Goal: Information Seeking & Learning: Compare options

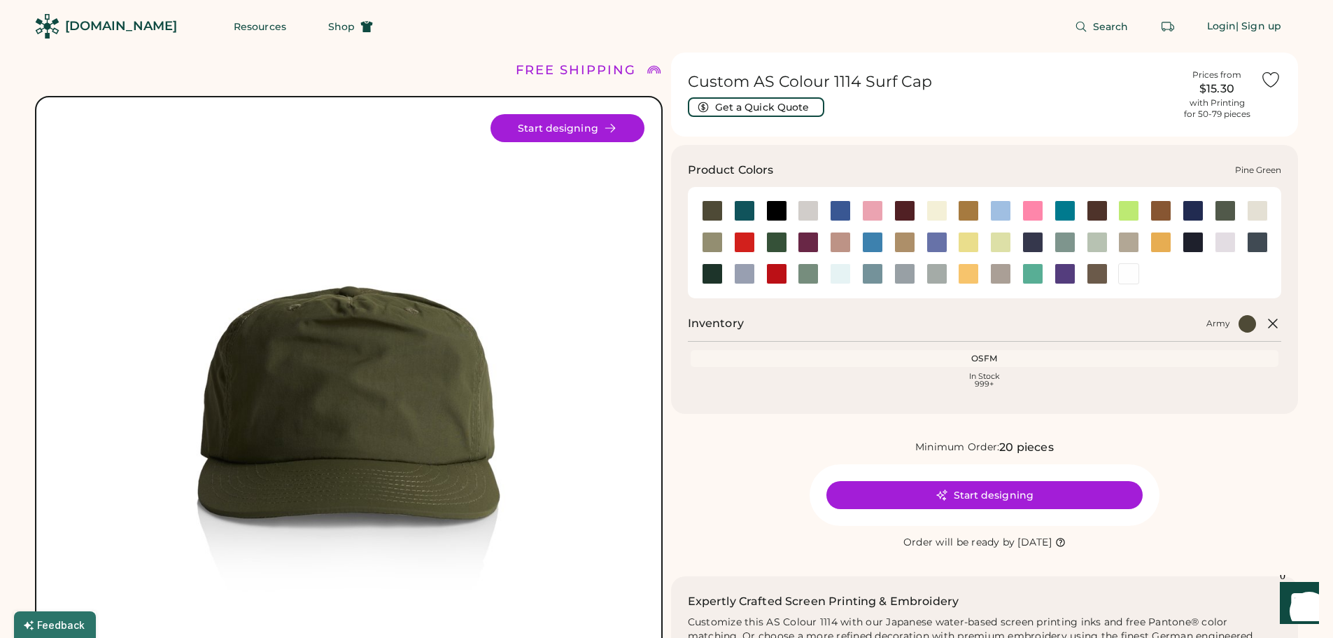
click at [714, 272] on div at bounding box center [712, 273] width 21 height 21
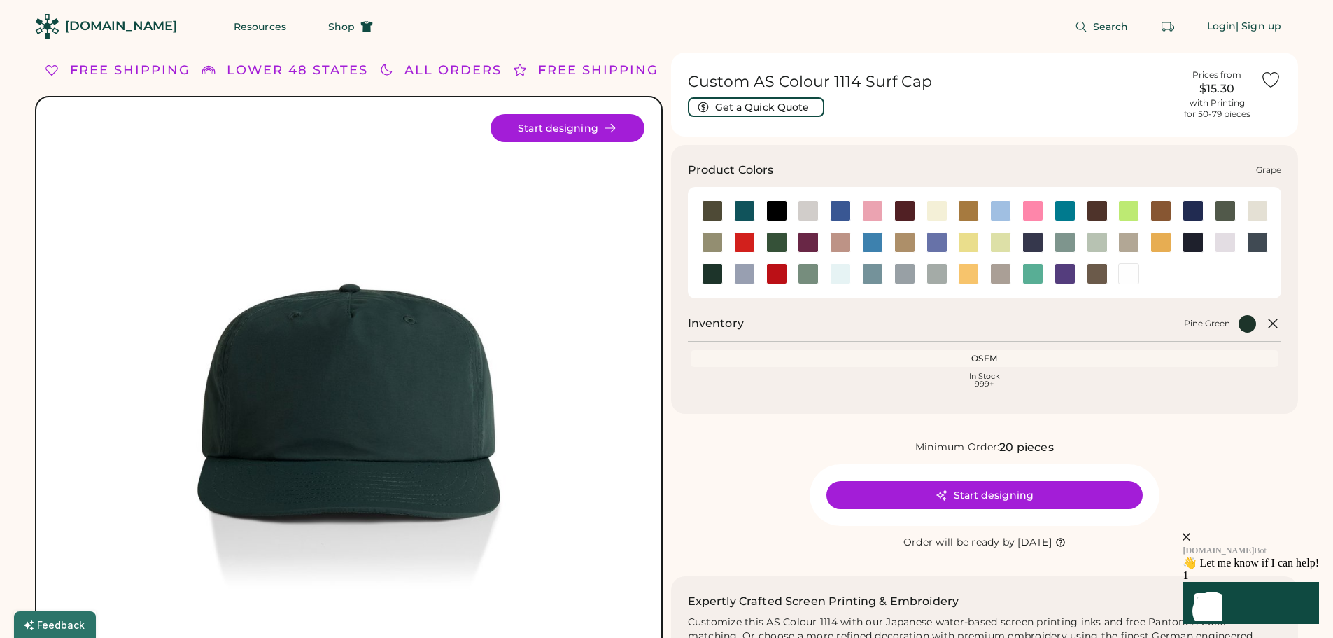
click at [811, 241] on div at bounding box center [808, 242] width 21 height 21
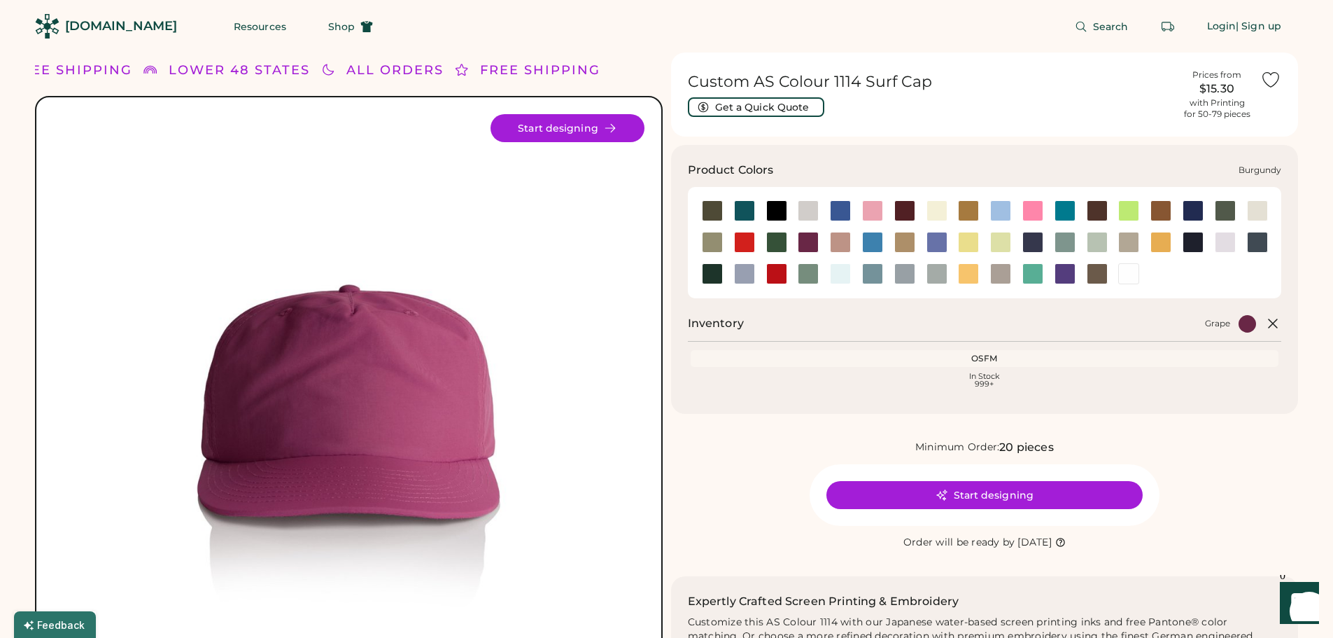
click at [909, 210] on div at bounding box center [904, 210] width 21 height 21
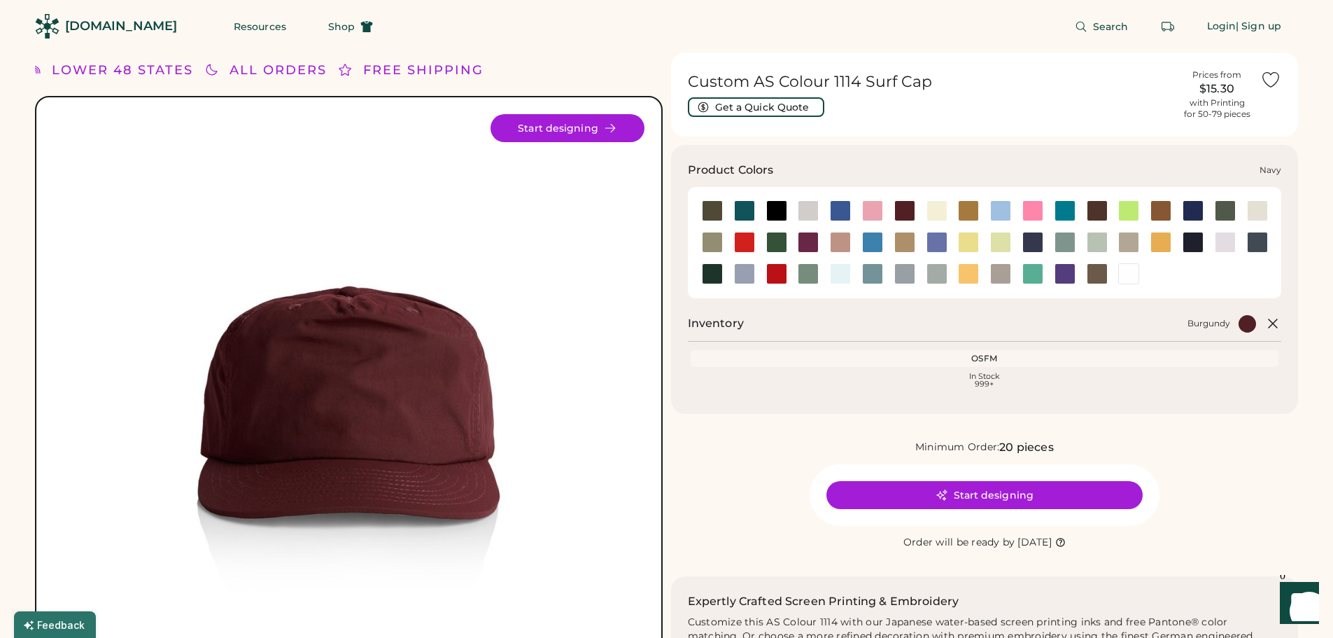
click at [1192, 243] on div at bounding box center [1193, 242] width 21 height 21
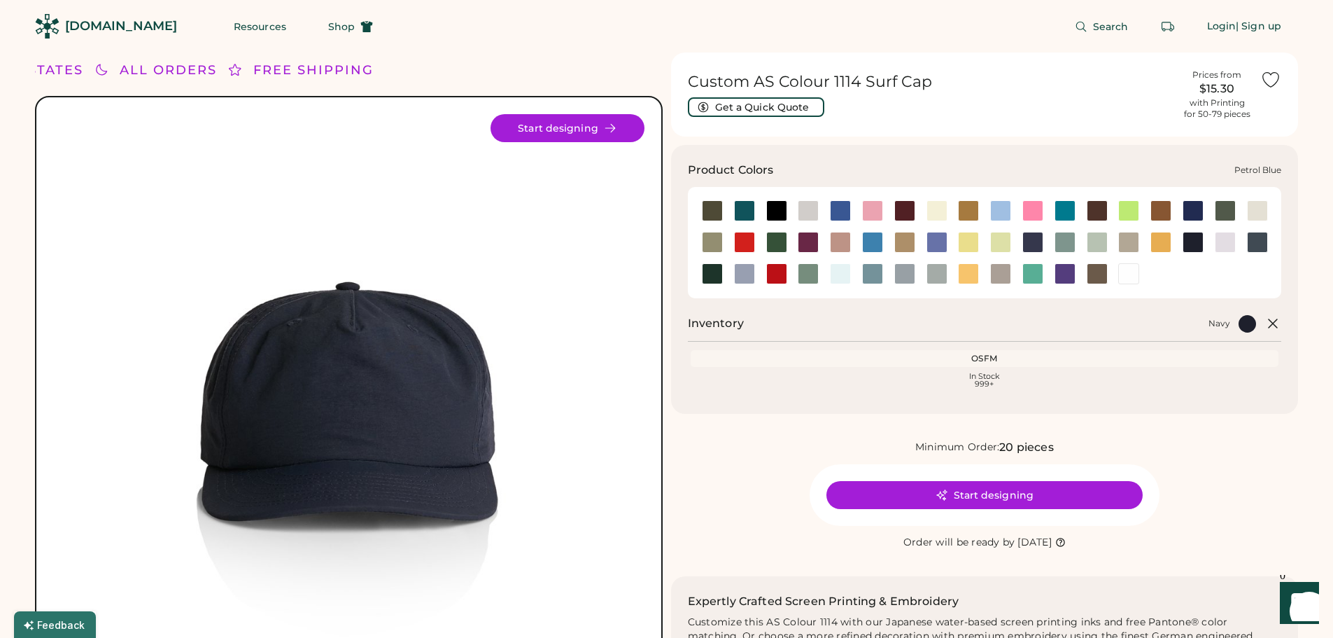
click at [1260, 245] on div at bounding box center [1257, 242] width 21 height 21
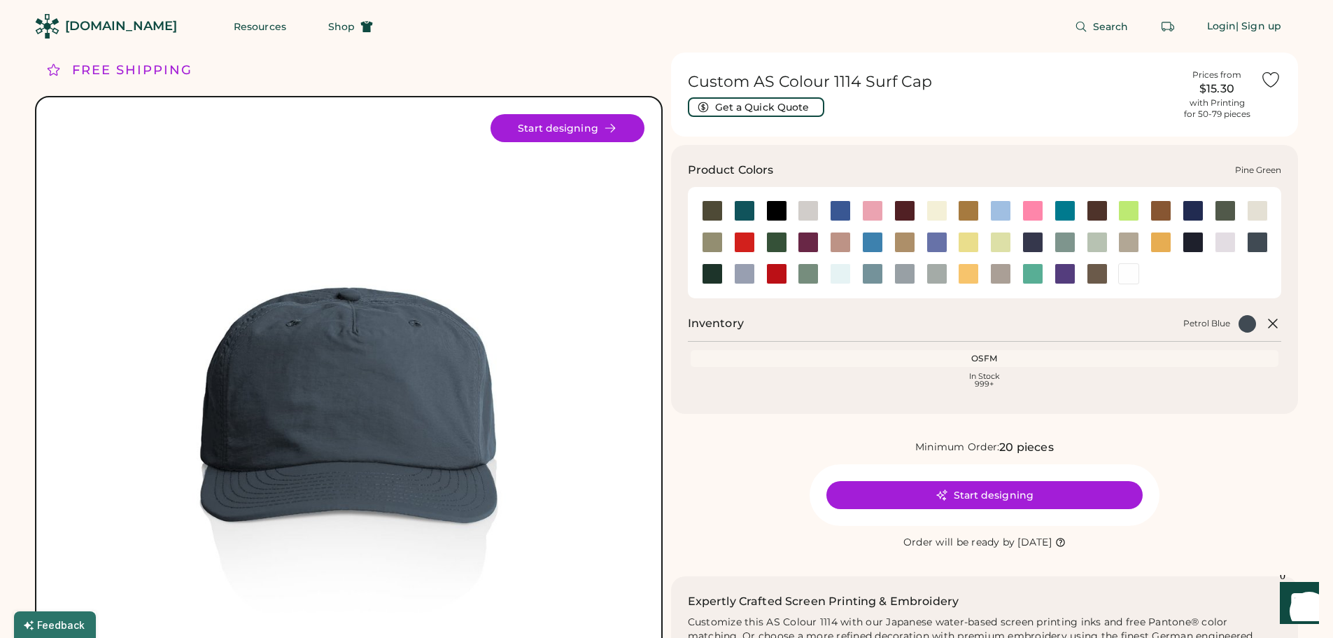
click at [711, 271] on div at bounding box center [712, 273] width 21 height 21
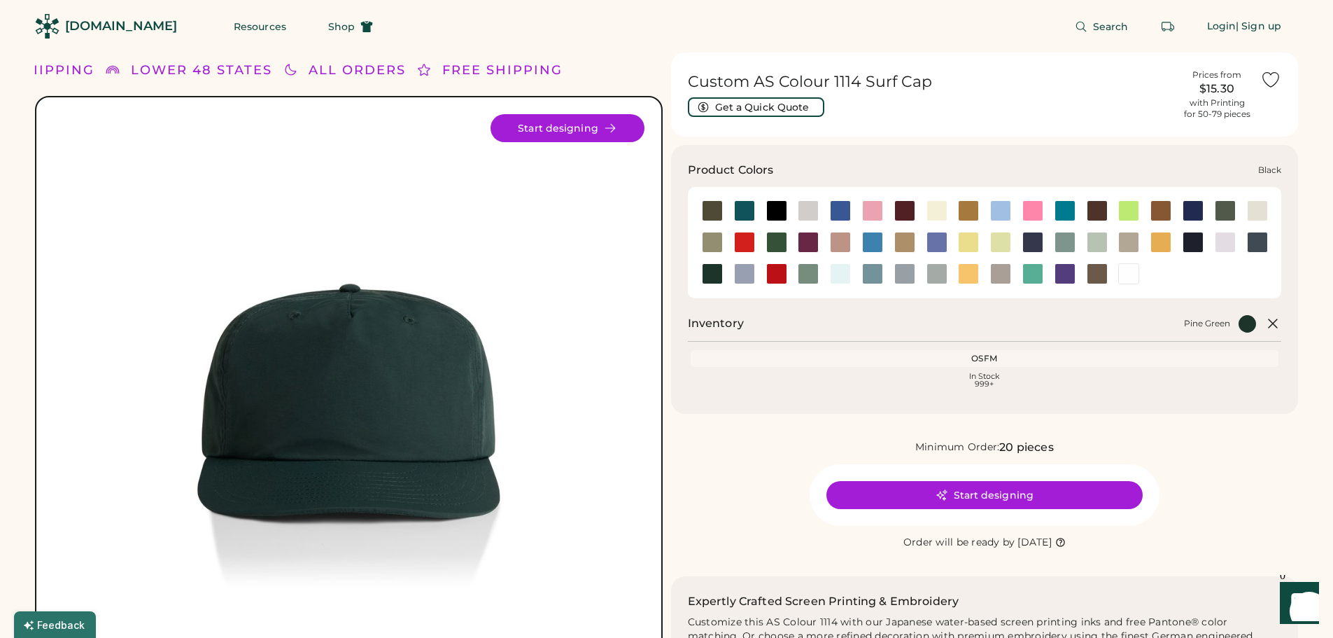
click at [773, 213] on div at bounding box center [776, 210] width 21 height 21
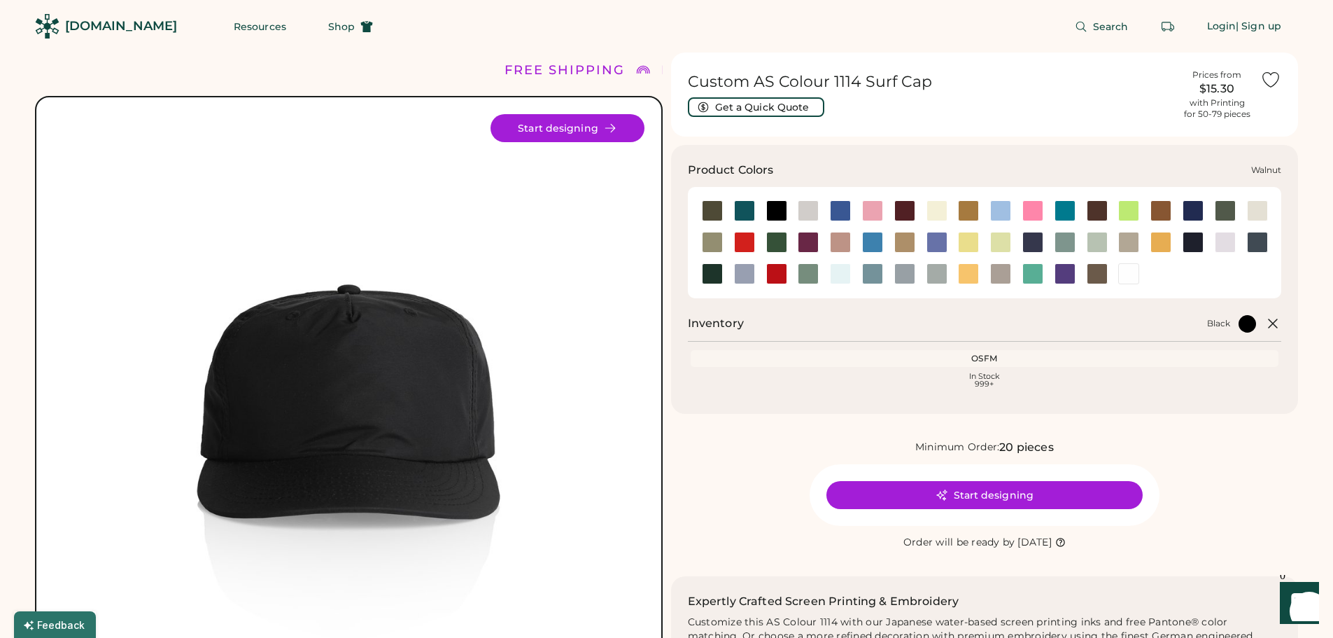
click at [1103, 273] on div at bounding box center [1097, 273] width 21 height 21
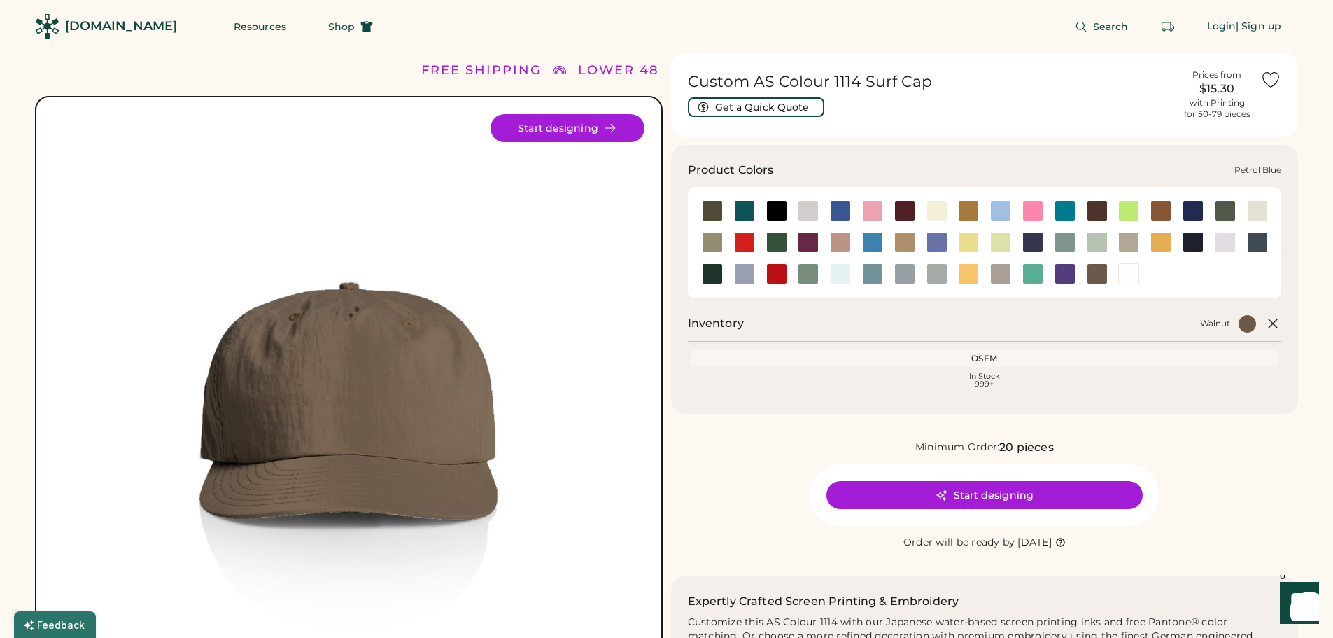
click at [1256, 246] on div at bounding box center [1257, 242] width 21 height 21
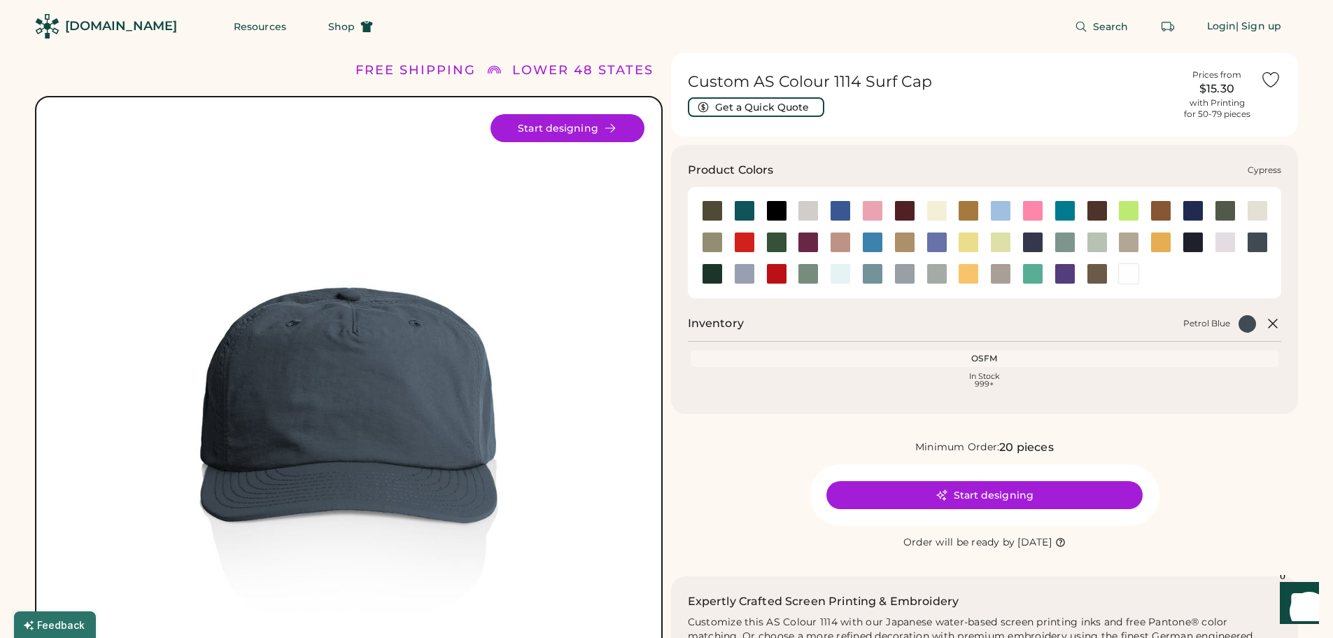
click at [1223, 213] on div at bounding box center [1225, 210] width 21 height 21
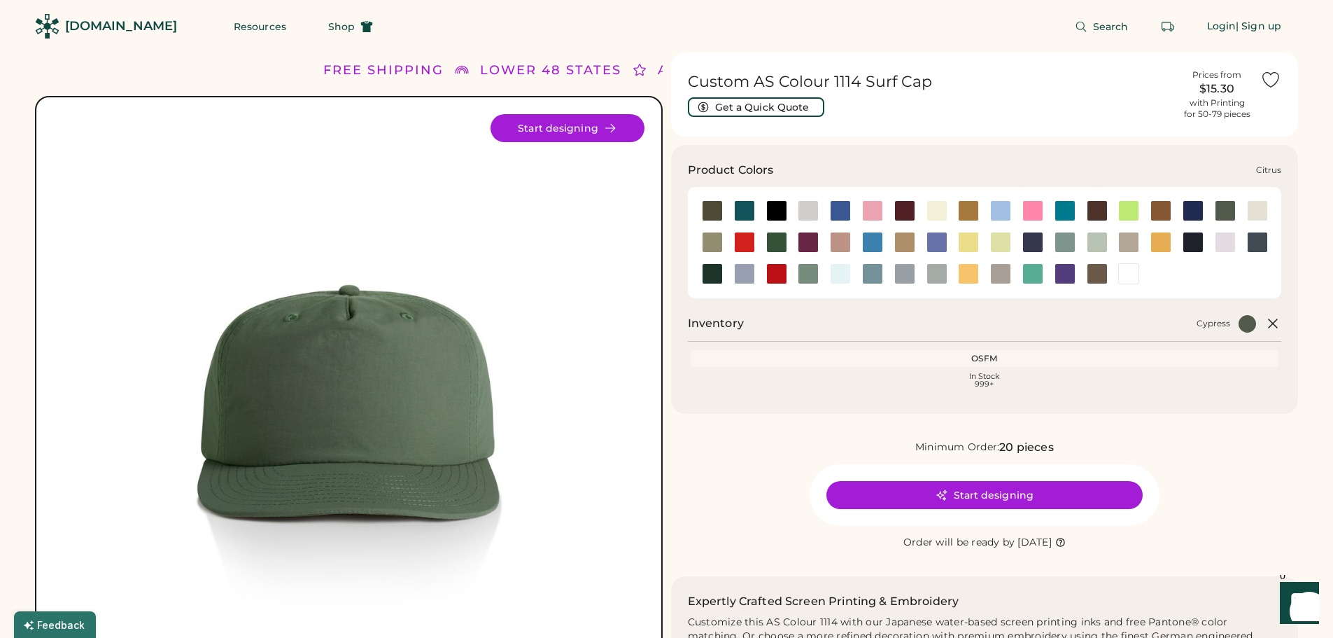
click at [1132, 212] on div at bounding box center [1128, 210] width 21 height 21
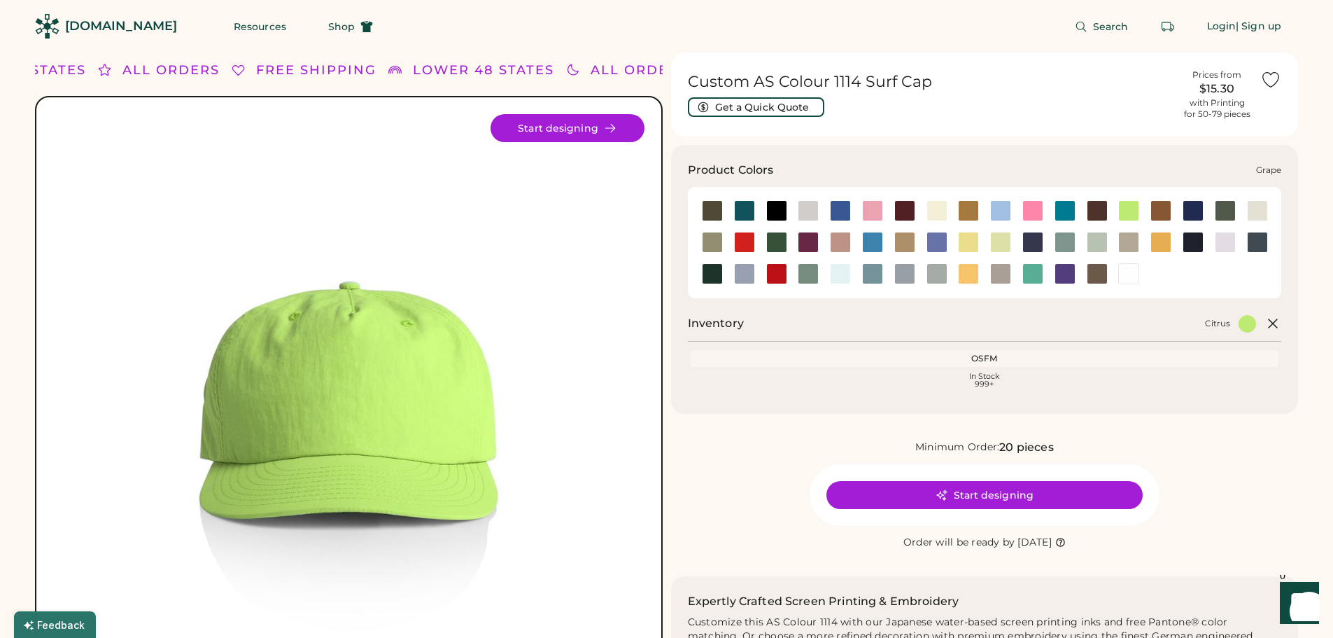
click at [805, 239] on div at bounding box center [808, 242] width 21 height 21
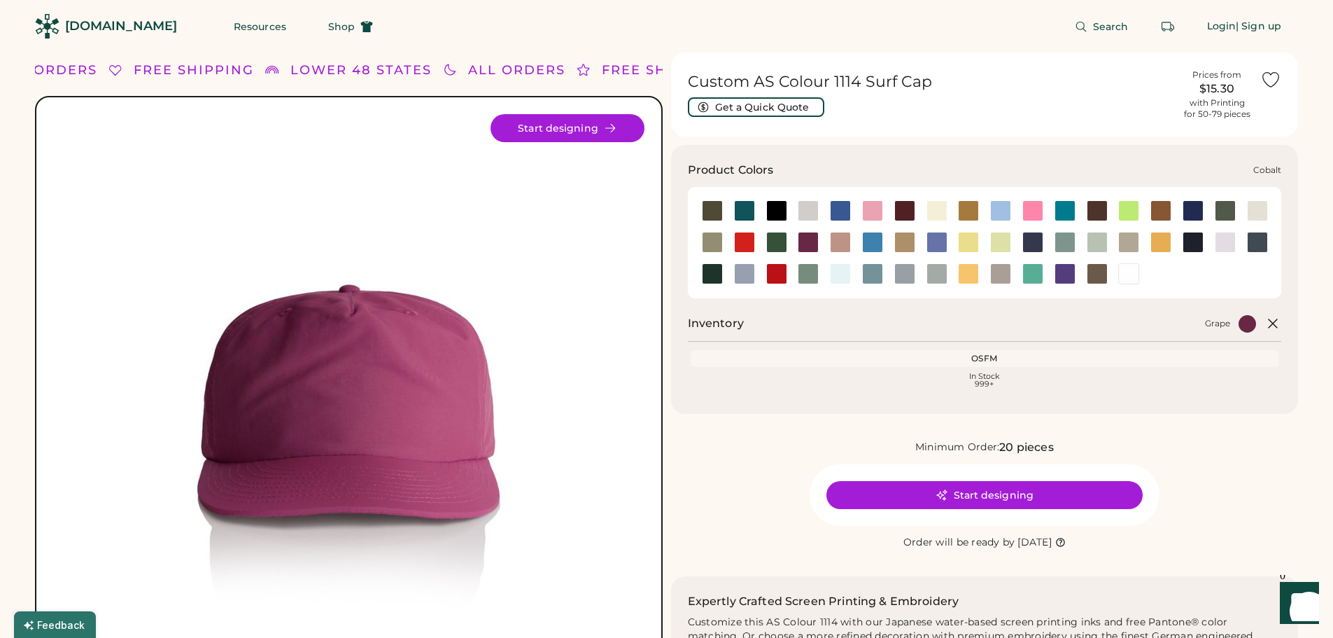
click at [1192, 208] on div at bounding box center [1193, 210] width 21 height 21
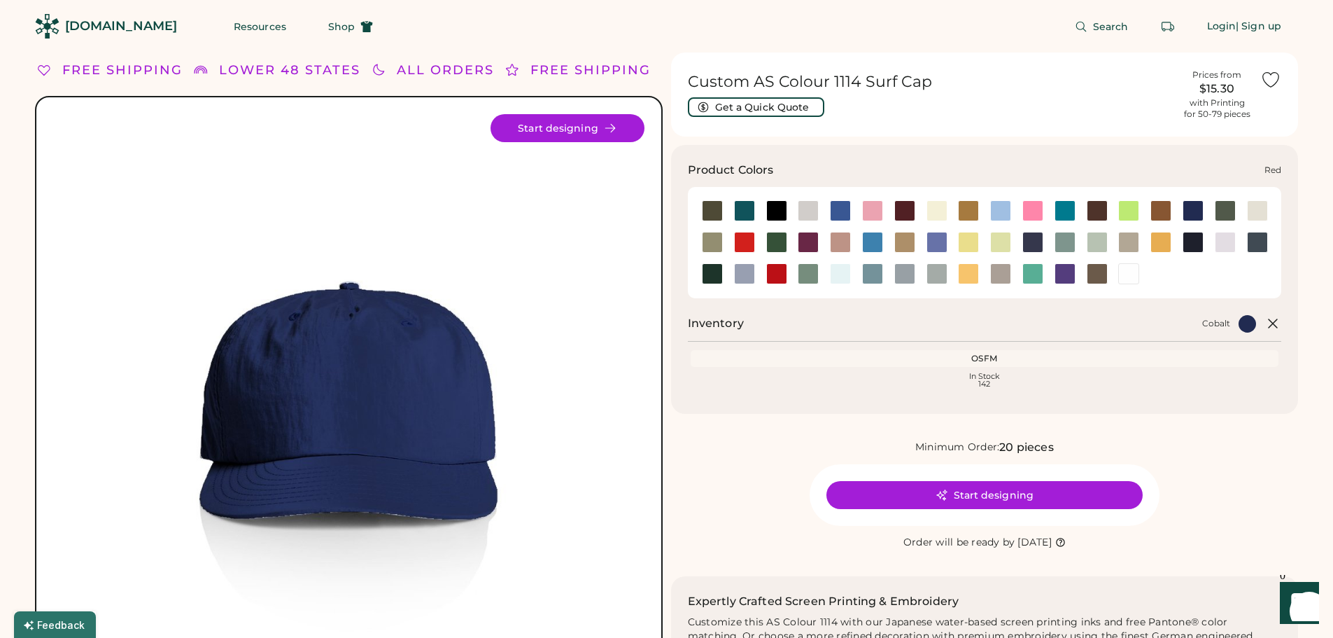
click at [778, 279] on div at bounding box center [776, 273] width 21 height 21
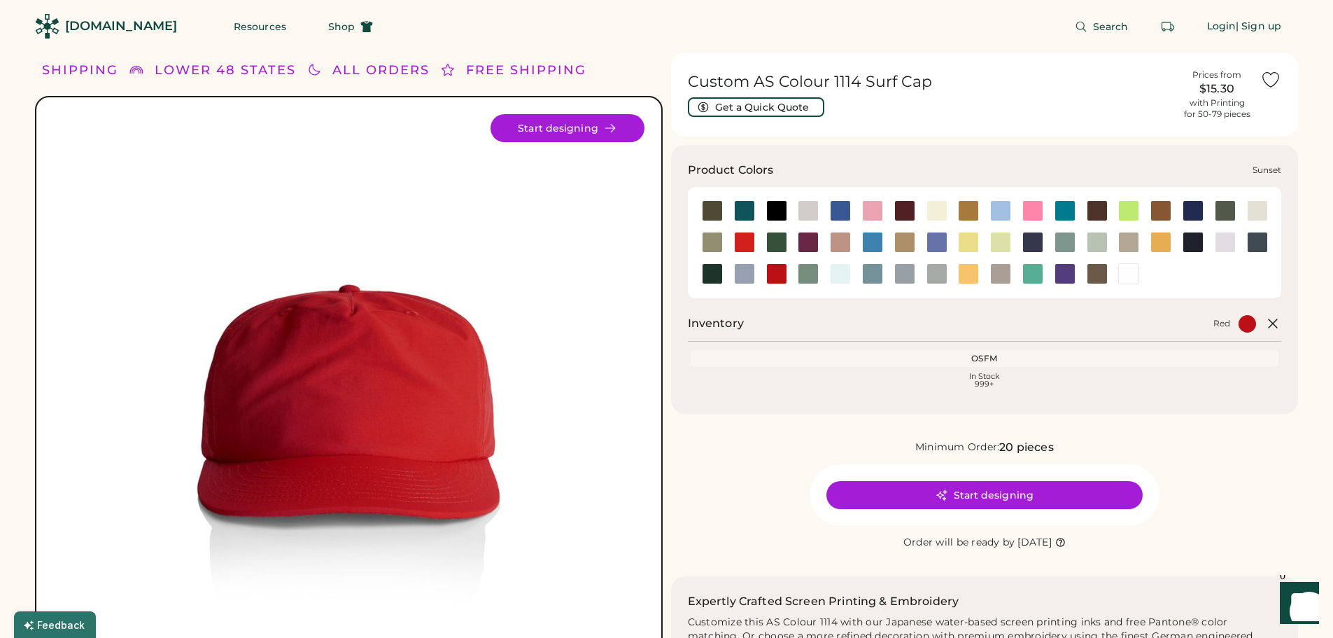
click at [976, 270] on div at bounding box center [968, 273] width 21 height 21
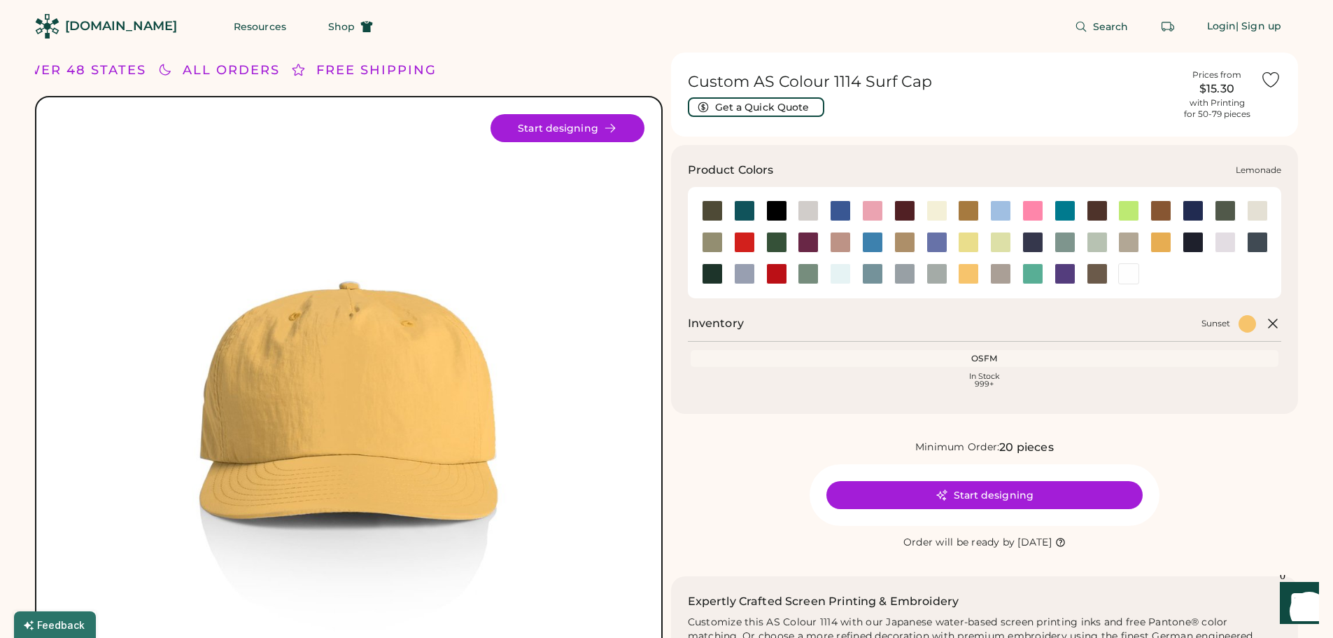
click at [967, 241] on div at bounding box center [968, 242] width 21 height 21
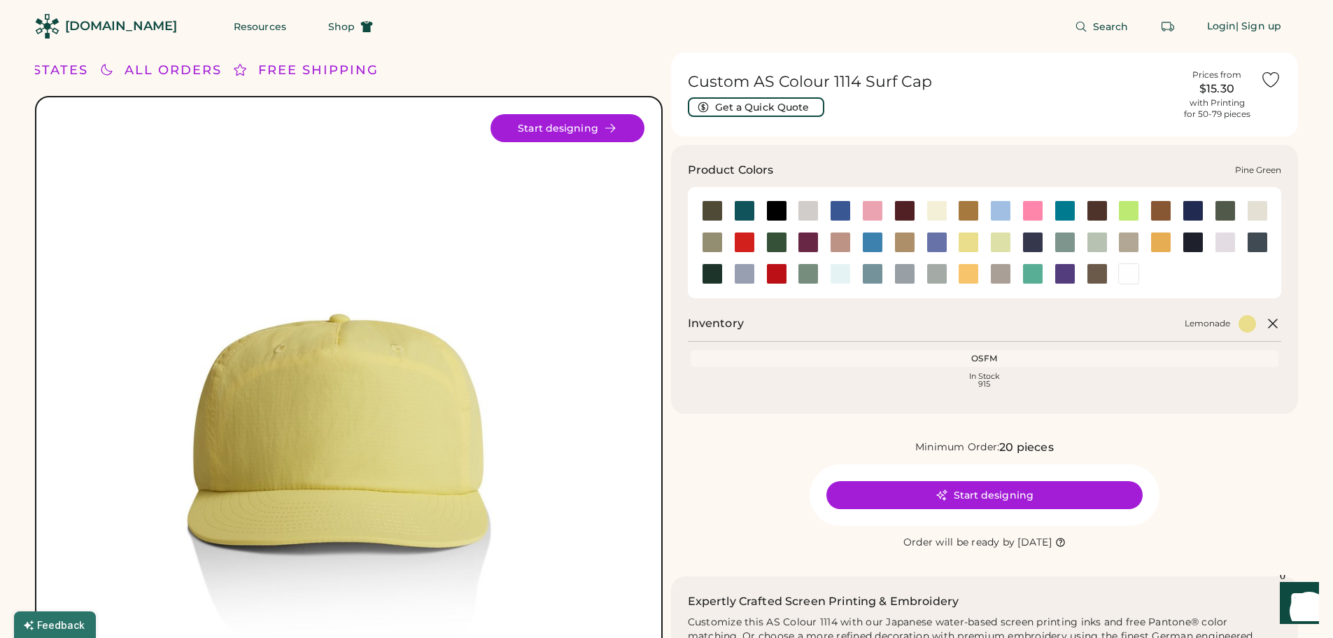
click at [709, 278] on div at bounding box center [712, 273] width 21 height 21
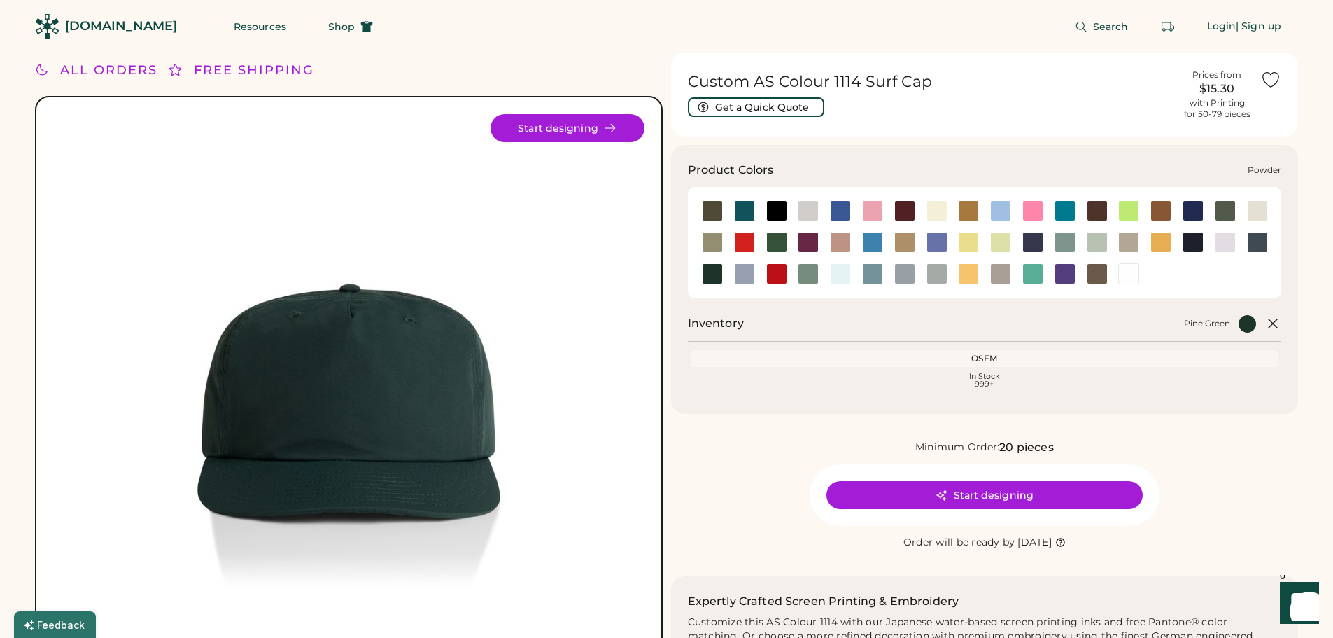
click at [740, 277] on div at bounding box center [744, 273] width 21 height 21
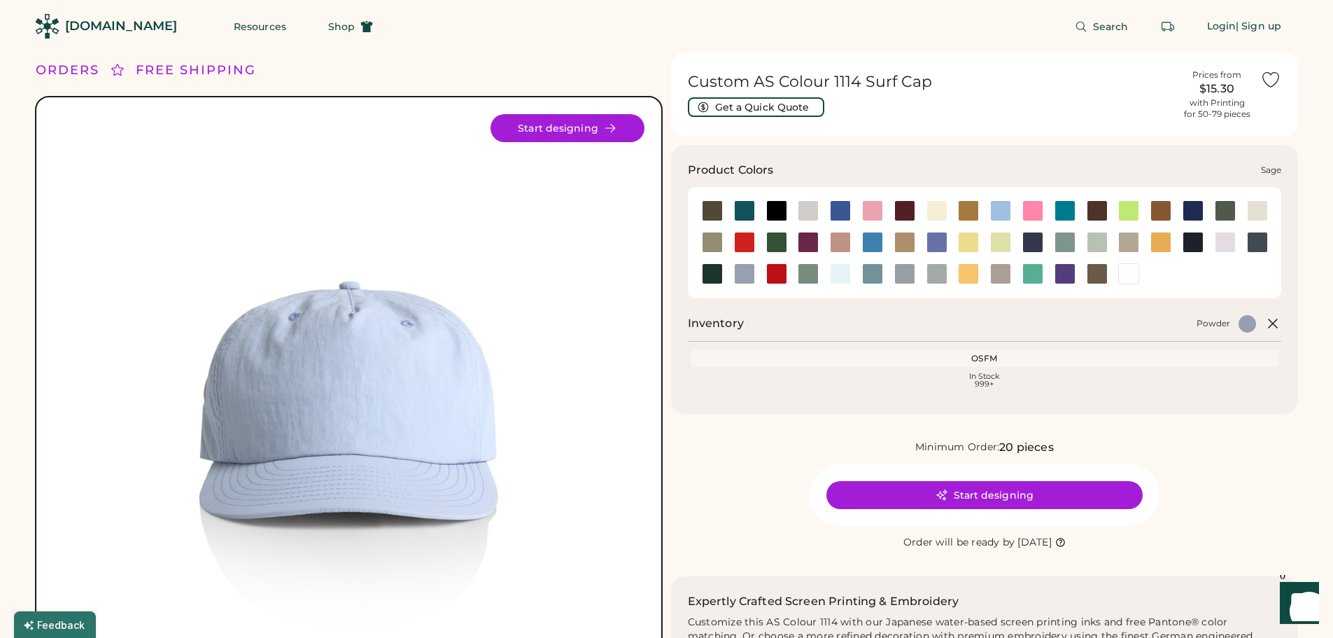
click at [807, 272] on div at bounding box center [808, 273] width 21 height 21
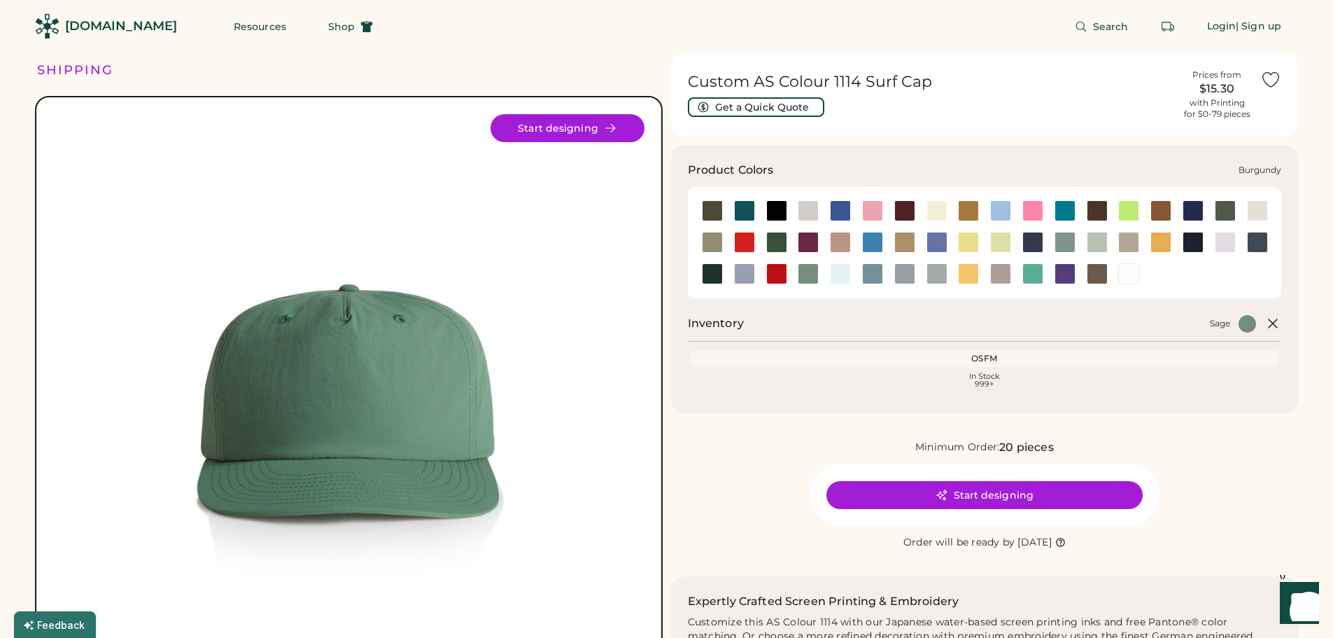
click at [905, 210] on div at bounding box center [904, 210] width 21 height 21
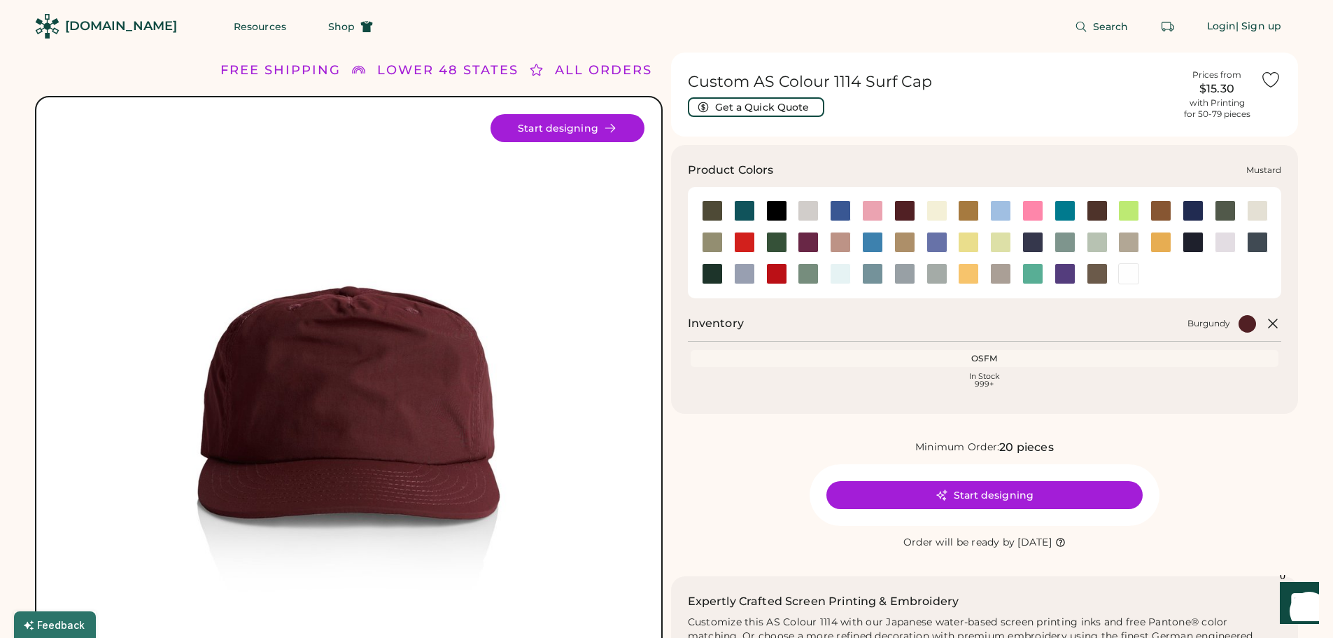
click at [1161, 246] on div at bounding box center [1160, 242] width 21 height 21
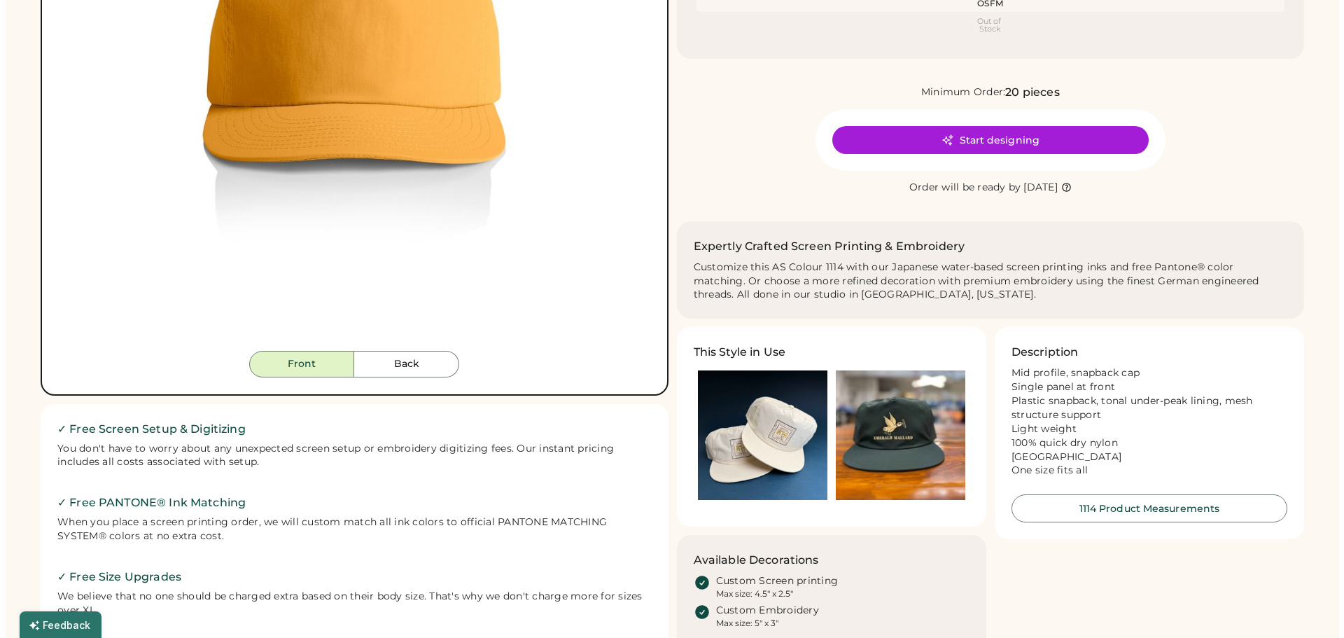
scroll to position [420, 0]
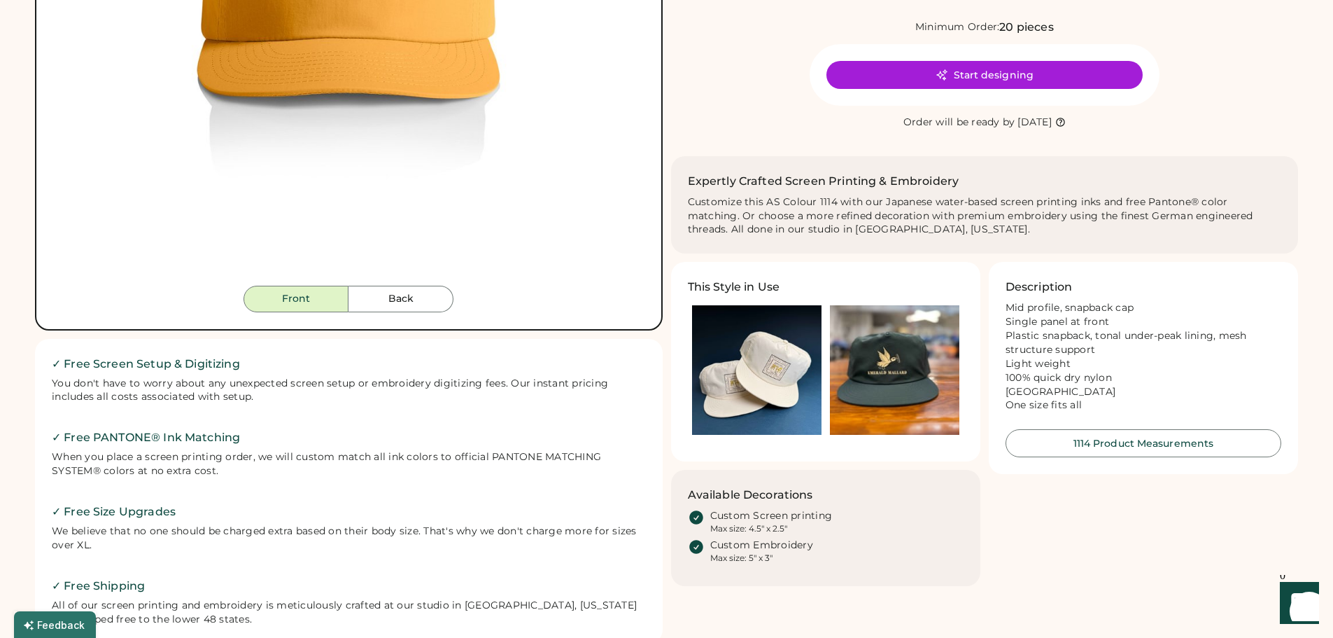
click at [760, 371] on img at bounding box center [756, 369] width 129 height 129
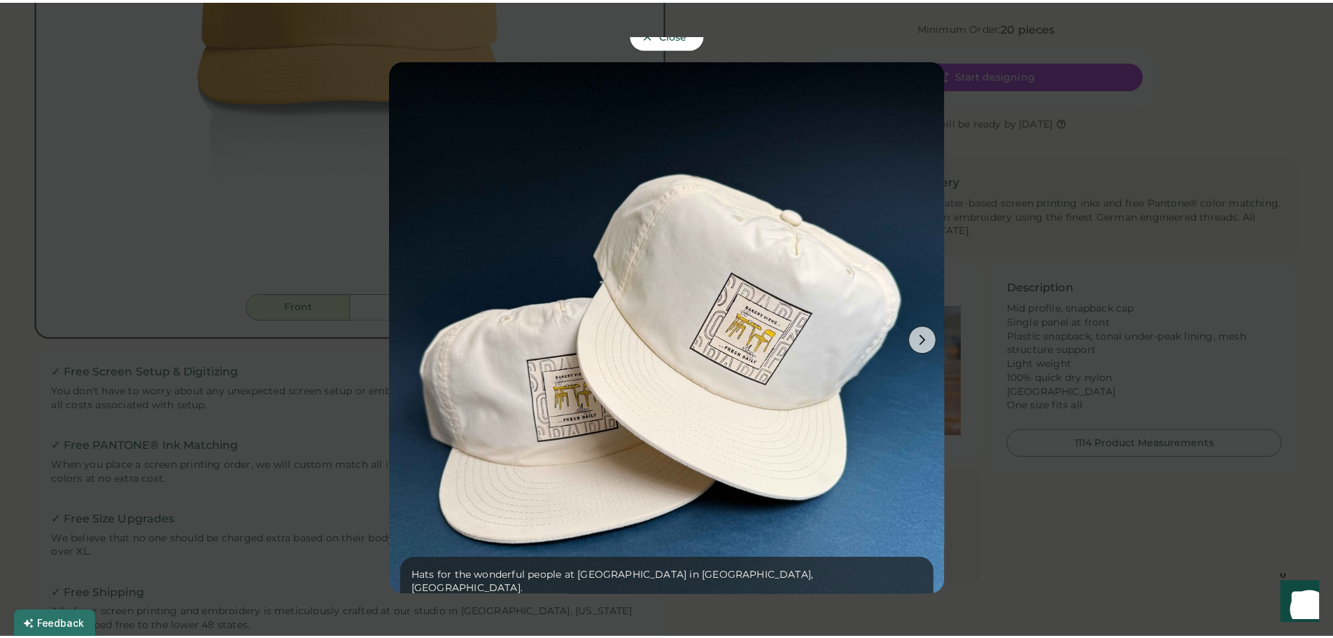
scroll to position [40, 0]
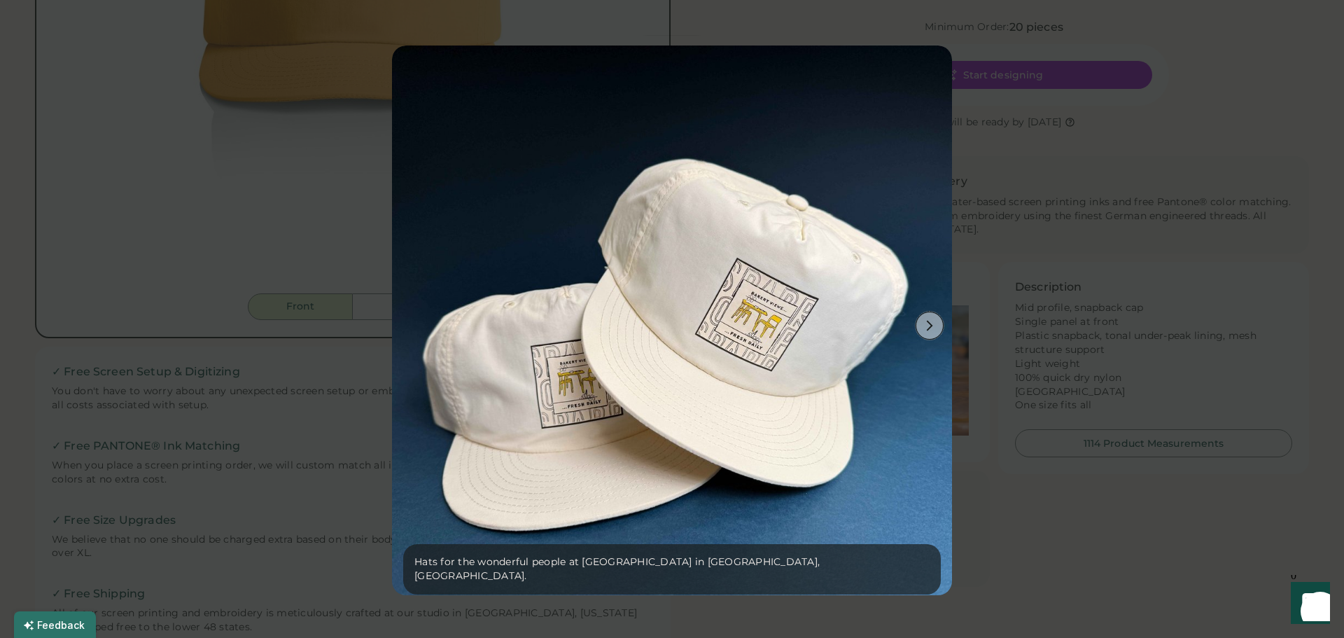
click at [923, 319] on icon at bounding box center [929, 325] width 13 height 13
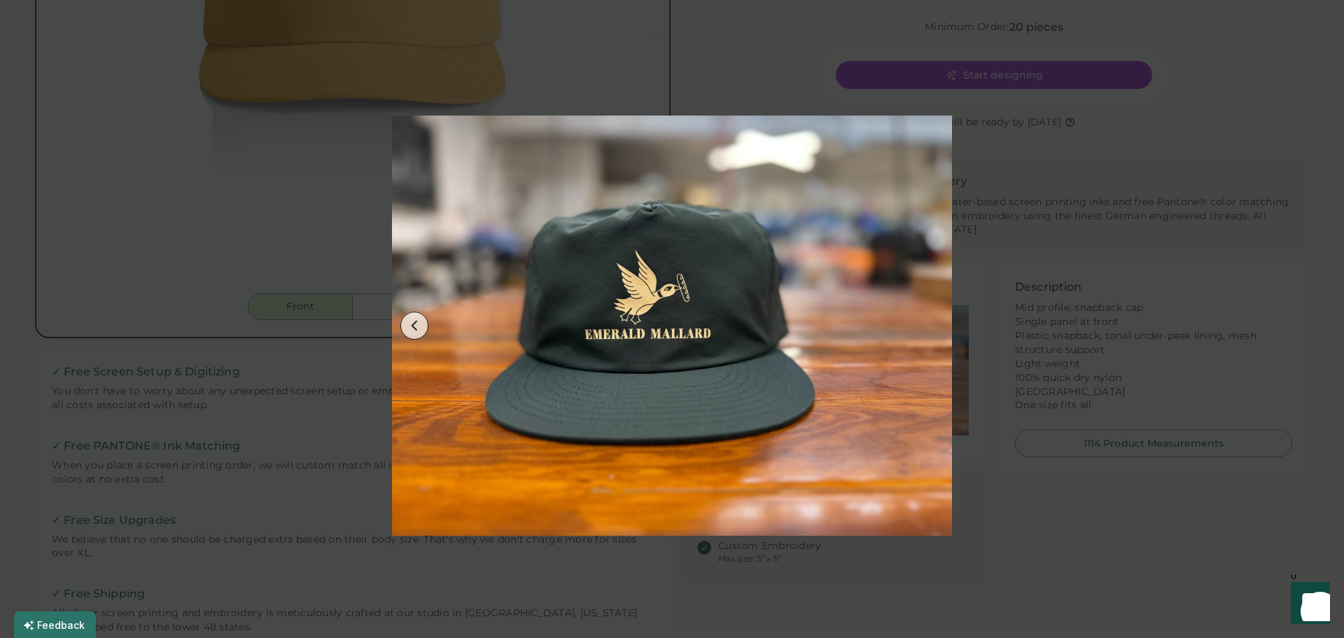
click at [1138, 223] on div at bounding box center [672, 319] width 1344 height 638
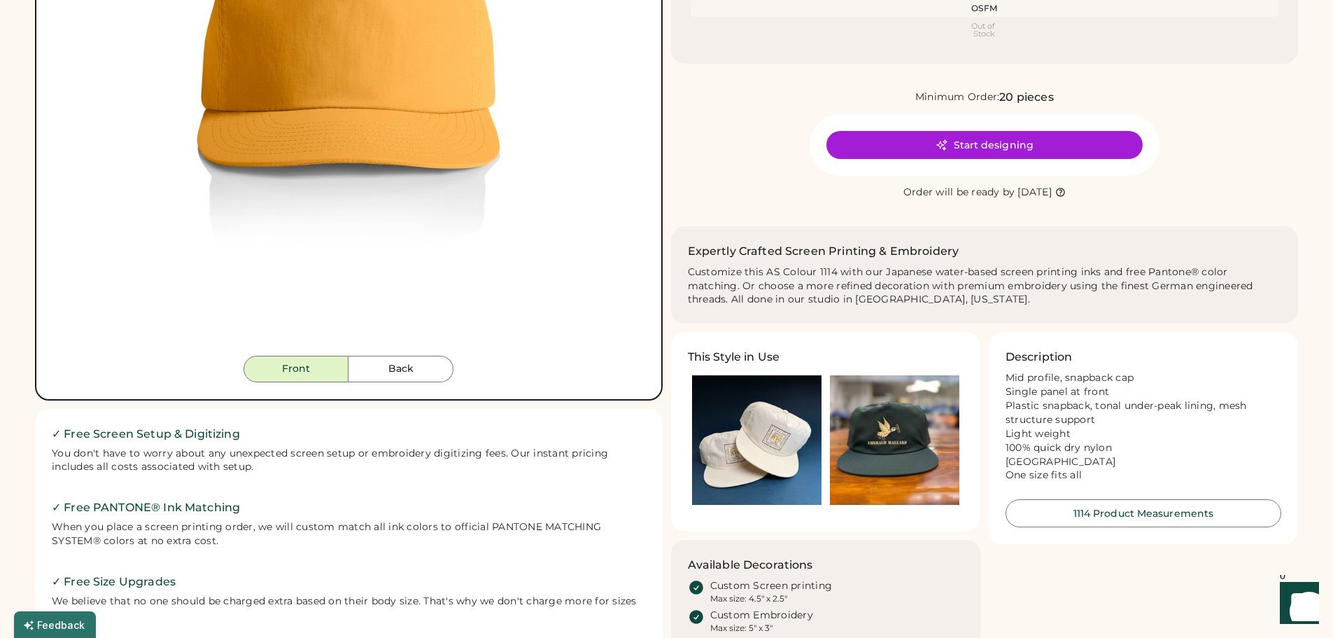
scroll to position [0, 0]
